Goal: Information Seeking & Learning: Find specific fact

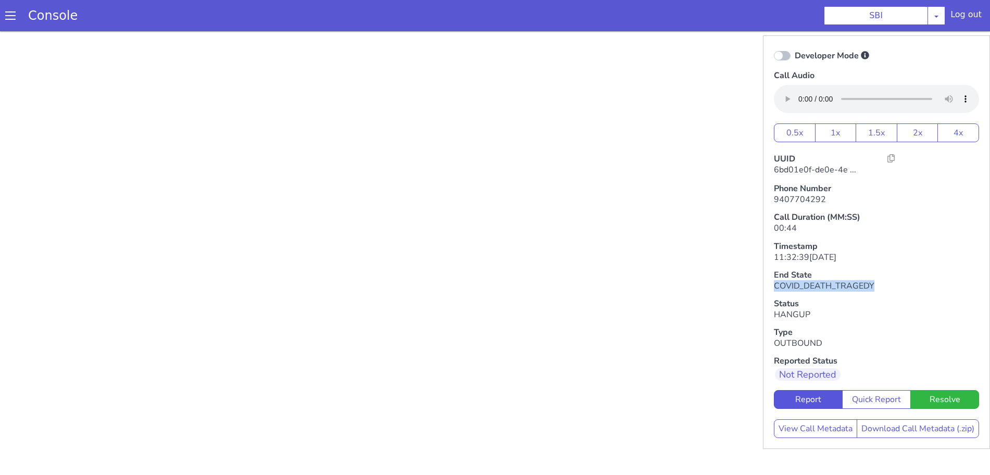
drag, startPoint x: 754, startPoint y: 284, endPoint x: 854, endPoint y: 287, distance: 99.5
click at [854, 287] on h6 "COVID_DEATH_TRAGEDY" at bounding box center [876, 286] width 205 height 10
copy h6 "COVID_DEATH_TRAGEDY"
drag, startPoint x: 754, startPoint y: 285, endPoint x: 924, endPoint y: 283, distance: 170.3
click at [924, 283] on h6 "HANGUP_CANCELED_LOAN_NOT_TAKEN" at bounding box center [876, 286] width 205 height 10
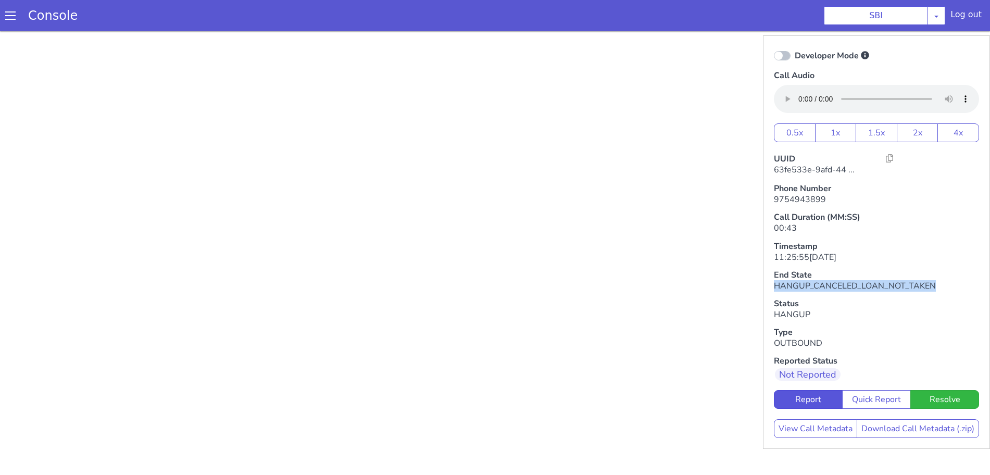
copy h6 "HANGUP_CANCELED_LOAN_NOT_TAKEN"
